Goal: Transaction & Acquisition: Purchase product/service

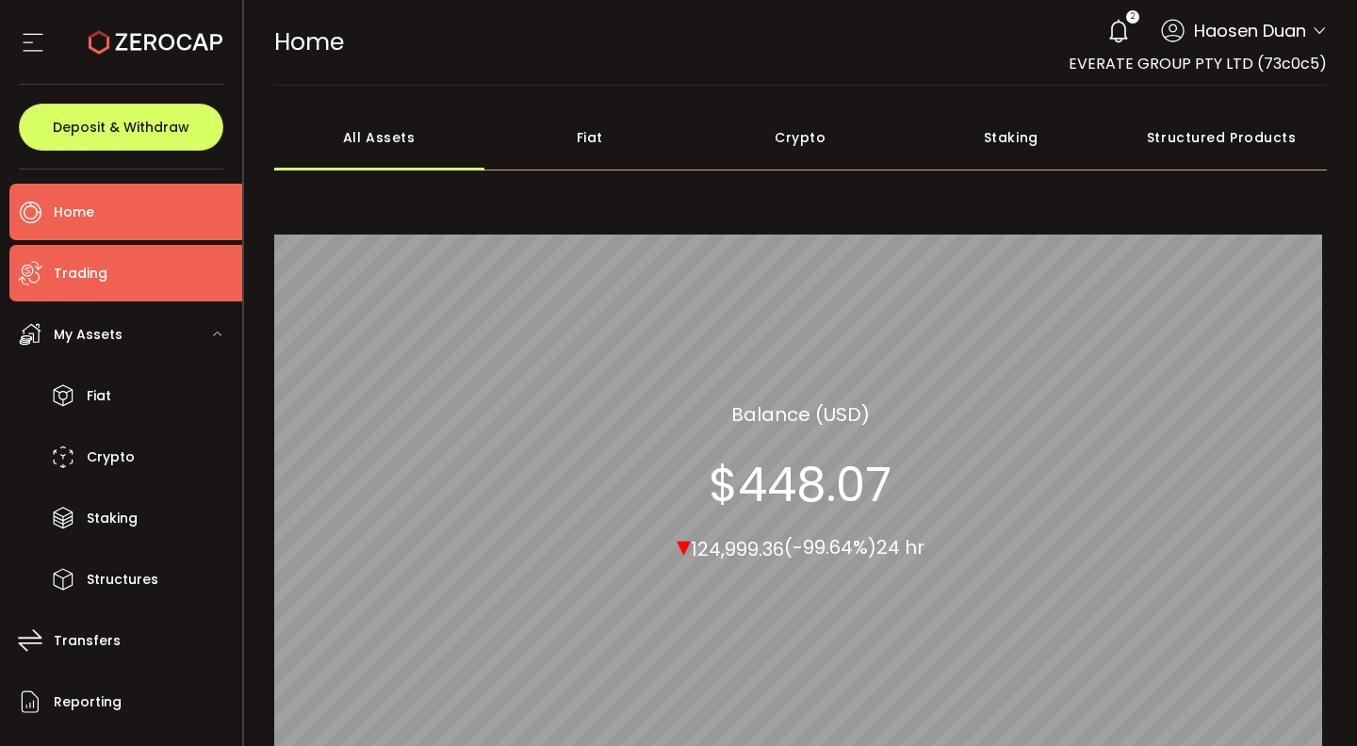
click at [60, 260] on span "Trading" at bounding box center [81, 273] width 54 height 27
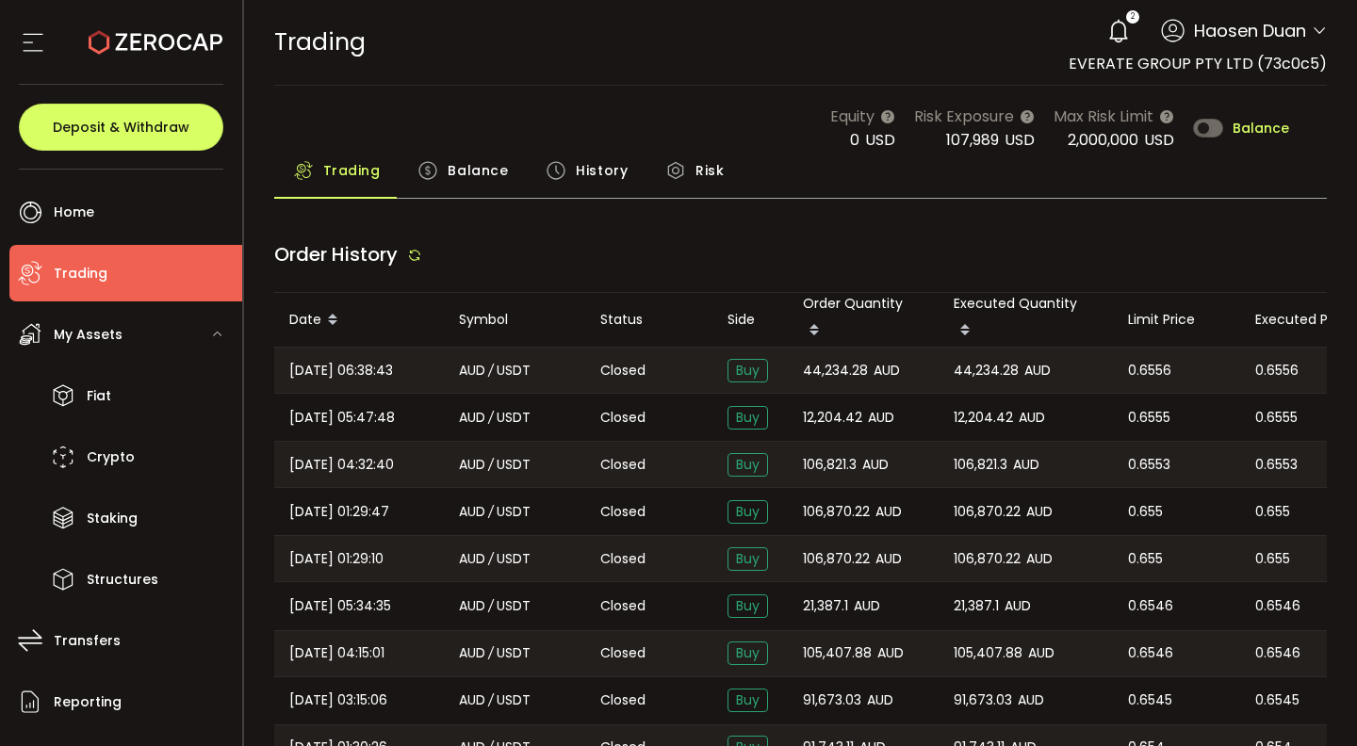
type input "***"
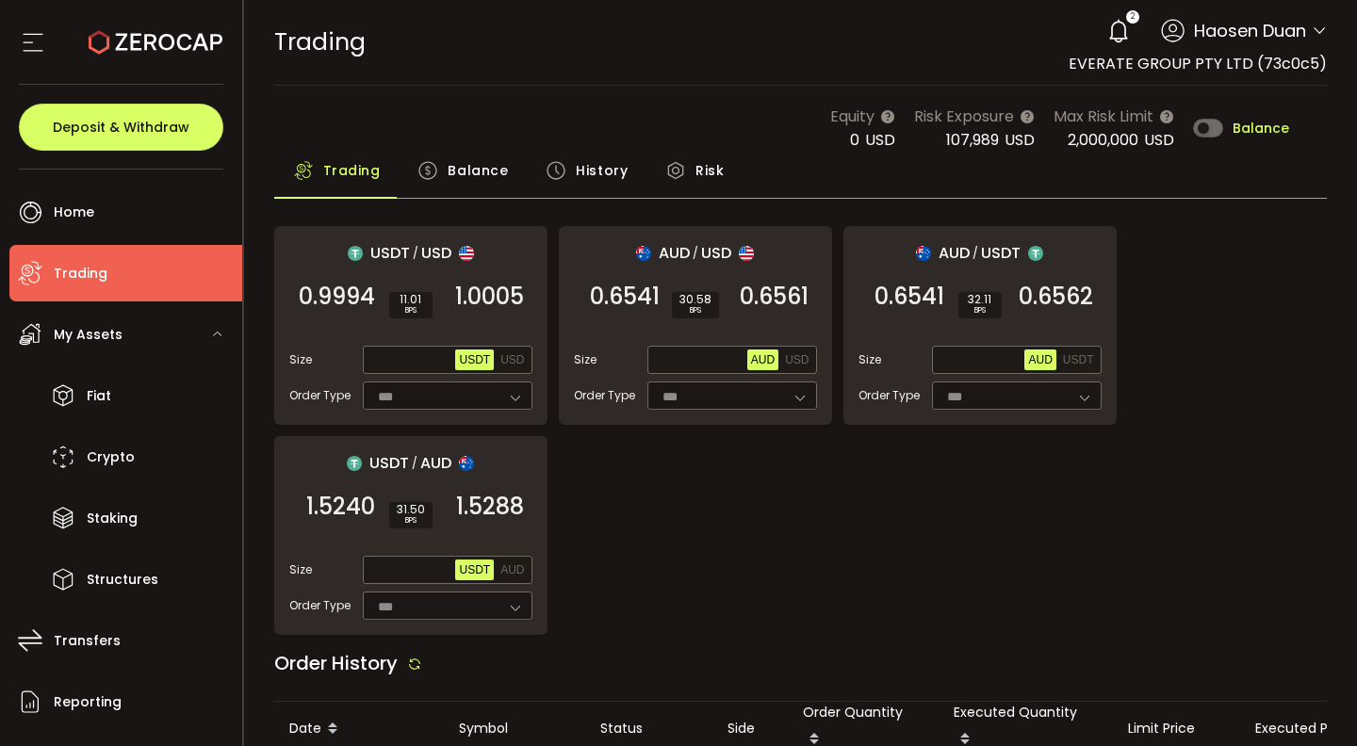
click at [1131, 21] on span "2" at bounding box center [1133, 16] width 4 height 13
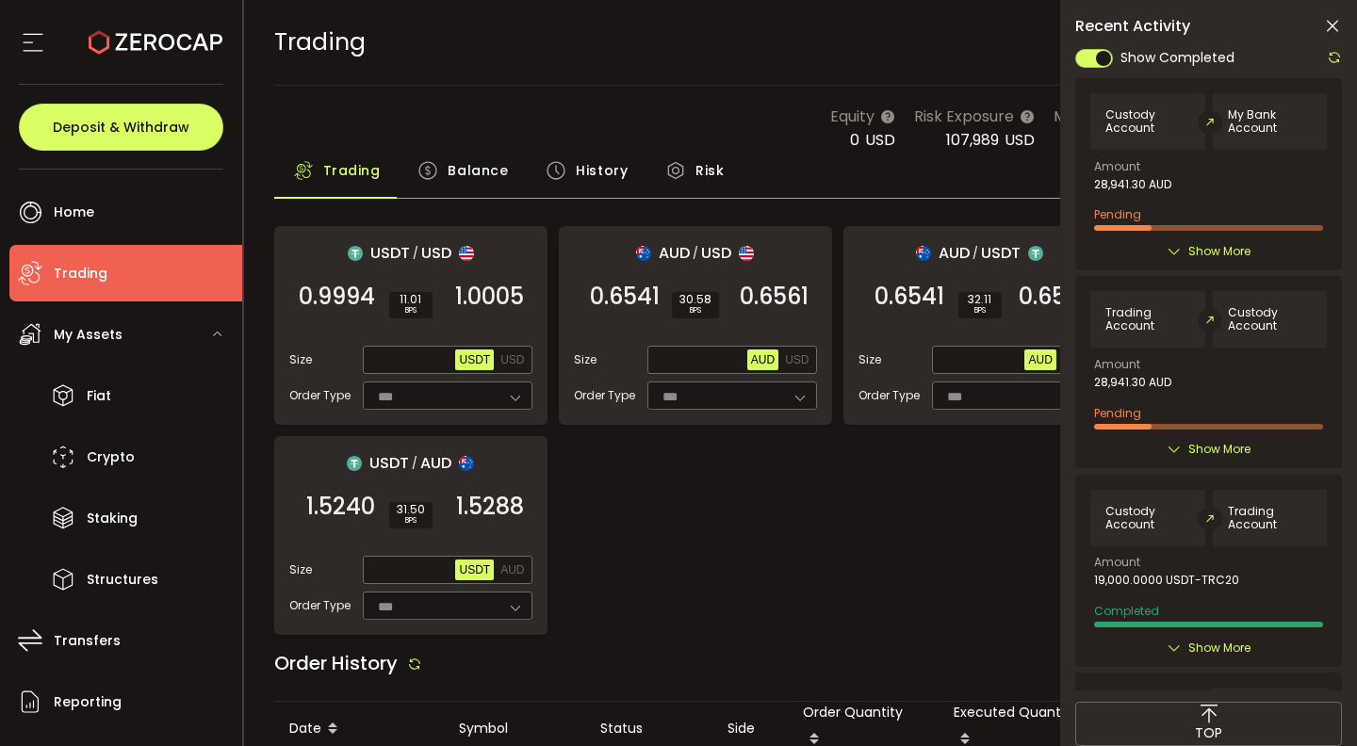
click at [1328, 34] on icon at bounding box center [1332, 26] width 19 height 19
